Goal: Navigation & Orientation: Find specific page/section

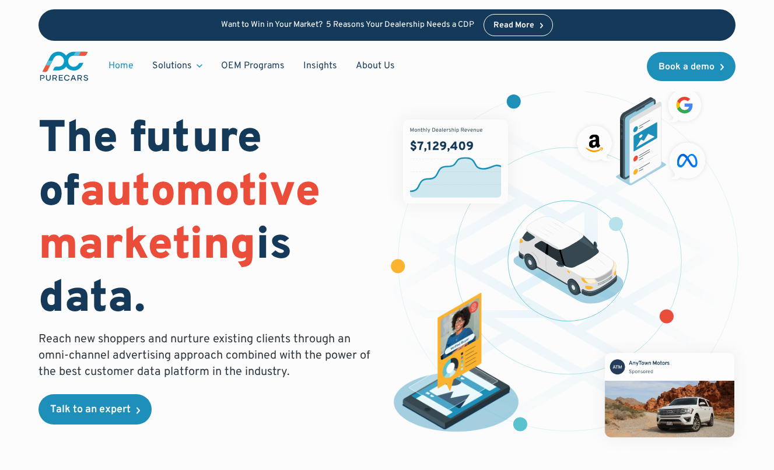
click at [746, 187] on figure at bounding box center [568, 269] width 368 height 371
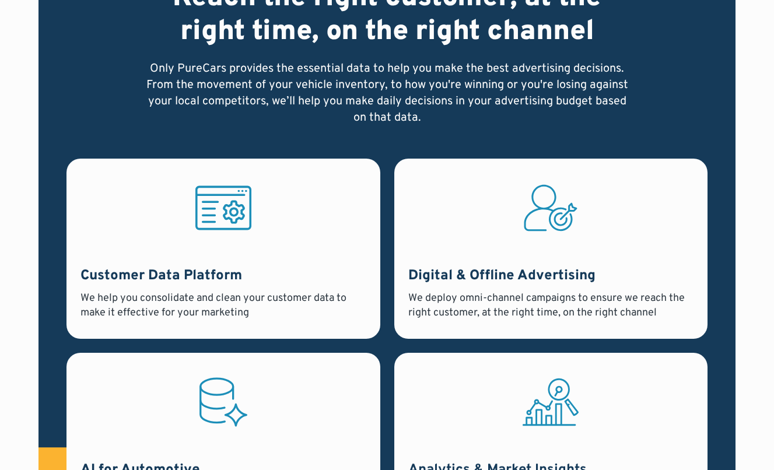
scroll to position [821, 0]
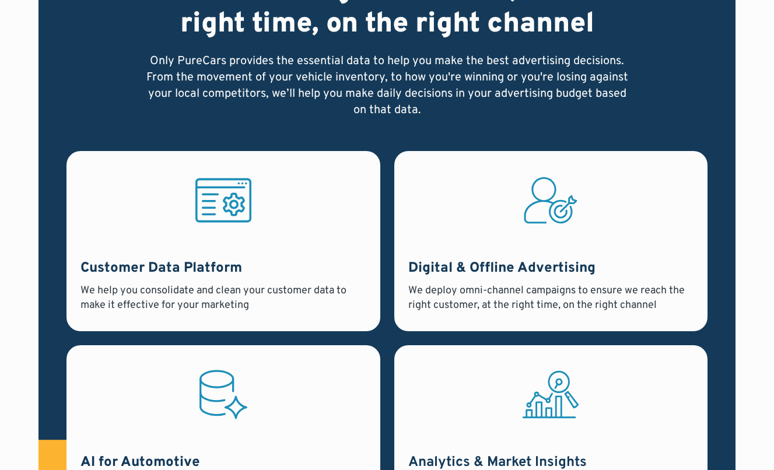
click at [416, 155] on div "Digital & Offline Advertising We deploy omni-channel campaigns to ensure we rea…" at bounding box center [550, 241] width 313 height 180
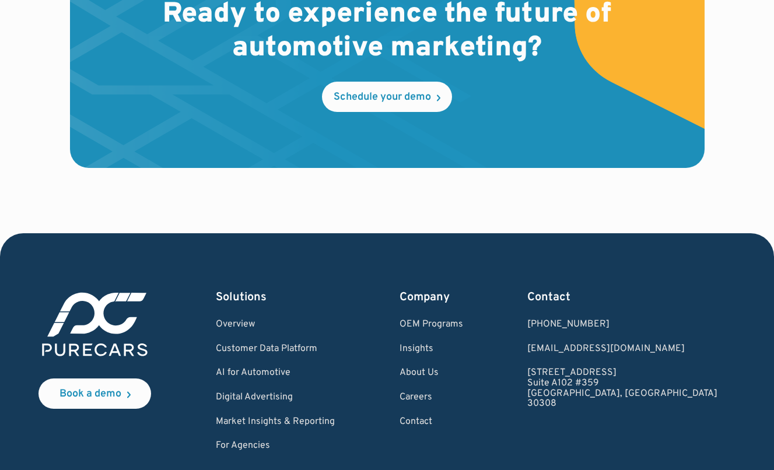
scroll to position [3463, 0]
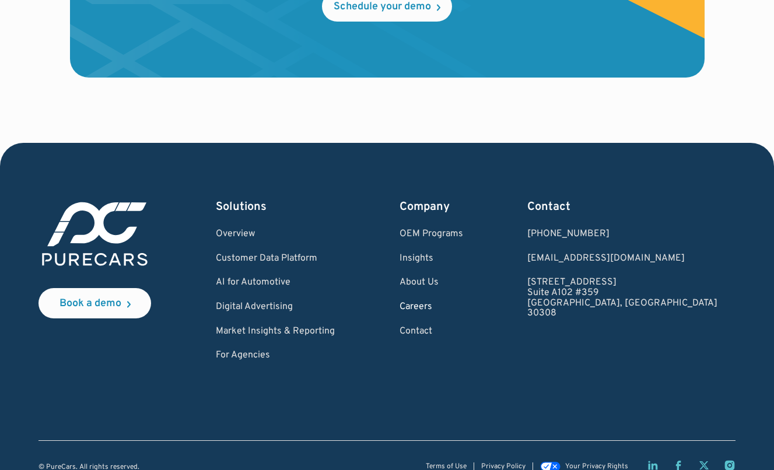
click at [463, 302] on link "Careers" at bounding box center [432, 307] width 64 height 11
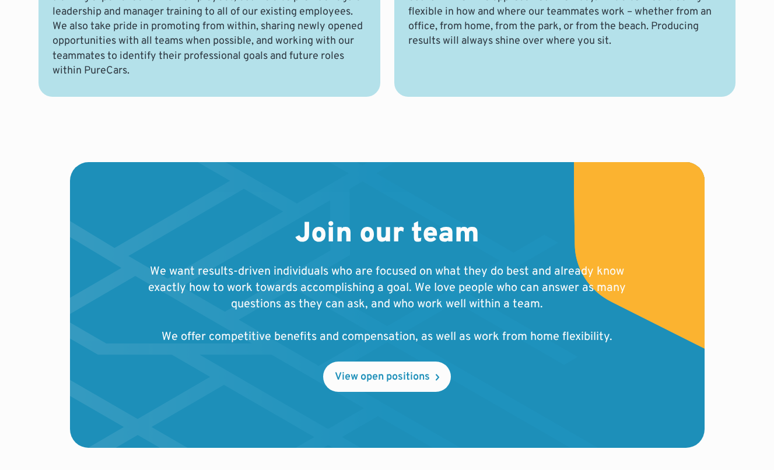
scroll to position [1341, 0]
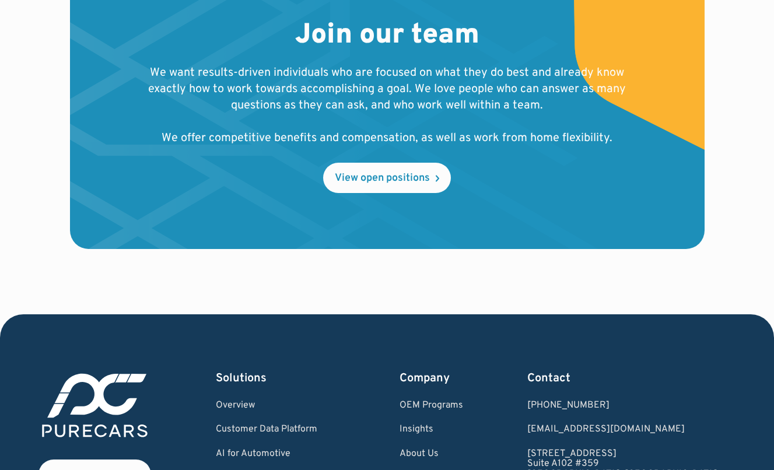
click at [374, 194] on img at bounding box center [345, 106] width 551 height 286
click at [361, 177] on div "View open positions" at bounding box center [382, 178] width 95 height 11
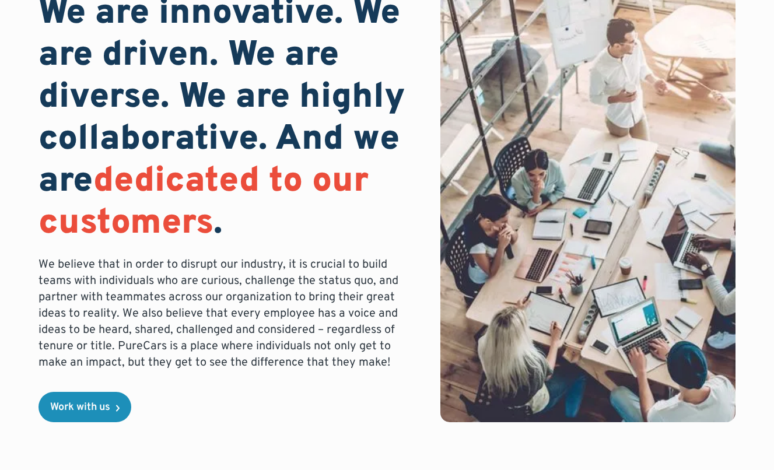
scroll to position [0, 0]
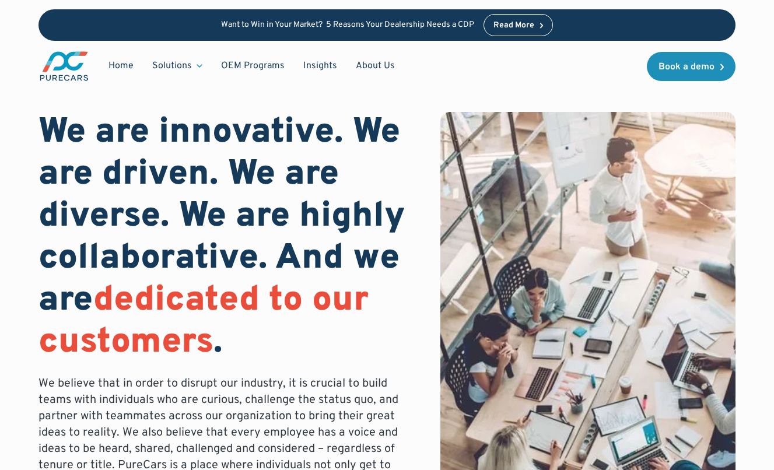
click at [71, 61] on img "main" at bounding box center [64, 66] width 51 height 32
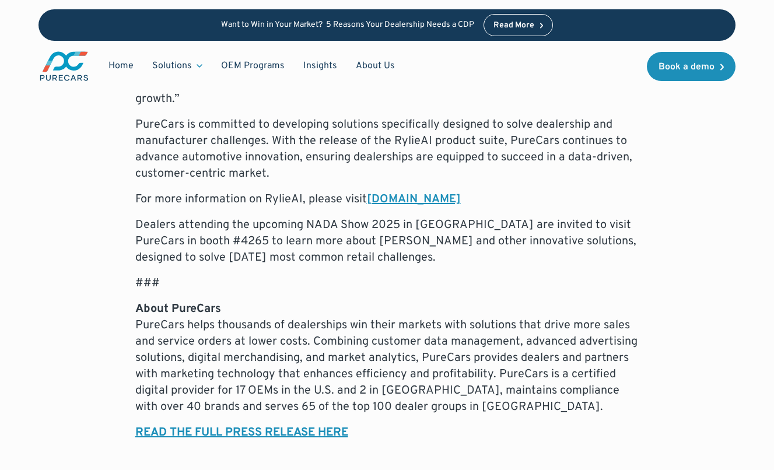
scroll to position [1371, 0]
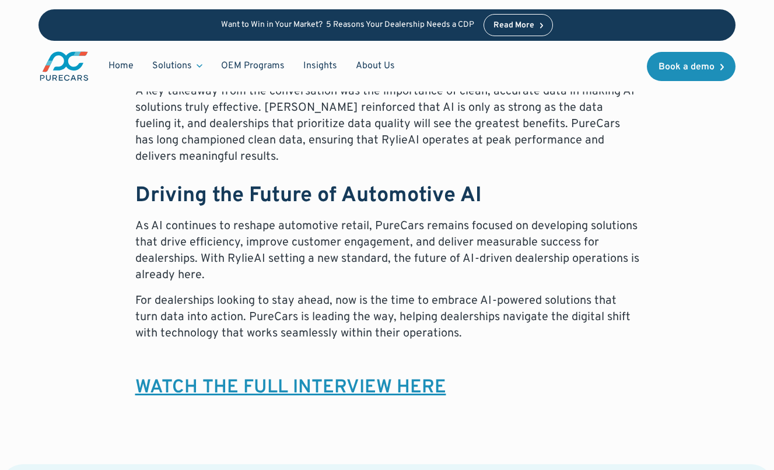
scroll to position [1370, 0]
